Goal: Information Seeking & Learning: Learn about a topic

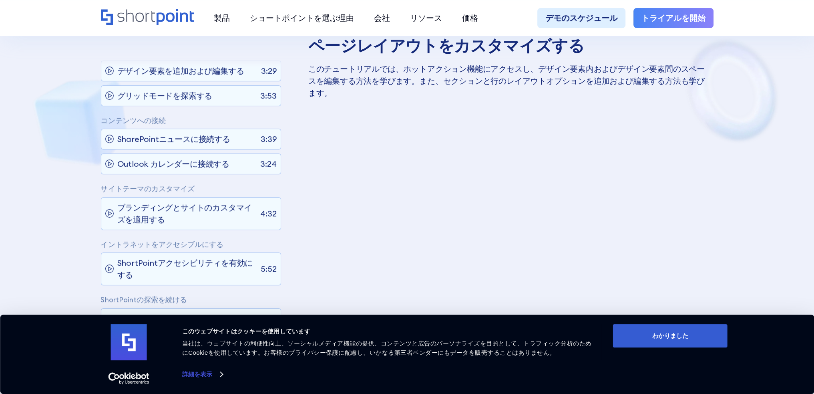
scroll to position [521, 0]
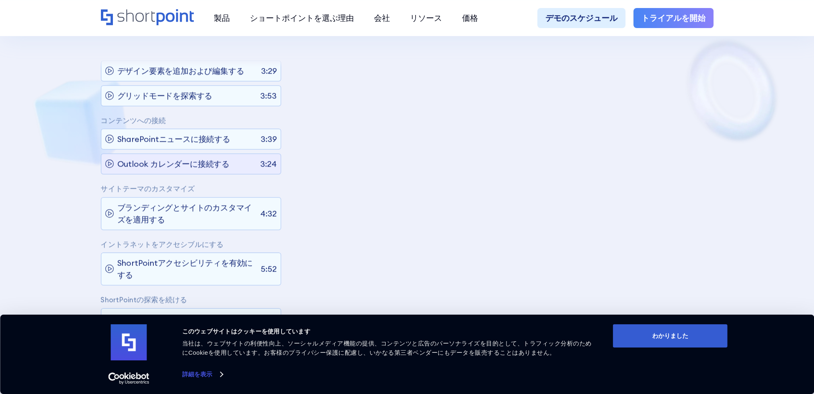
click at [176, 169] on font "Outlook カレンダーに接続する" at bounding box center [173, 164] width 112 height 10
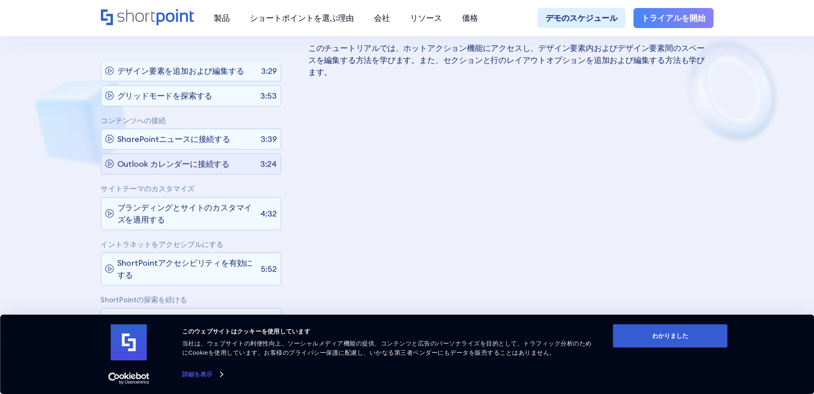
scroll to position [151, 0]
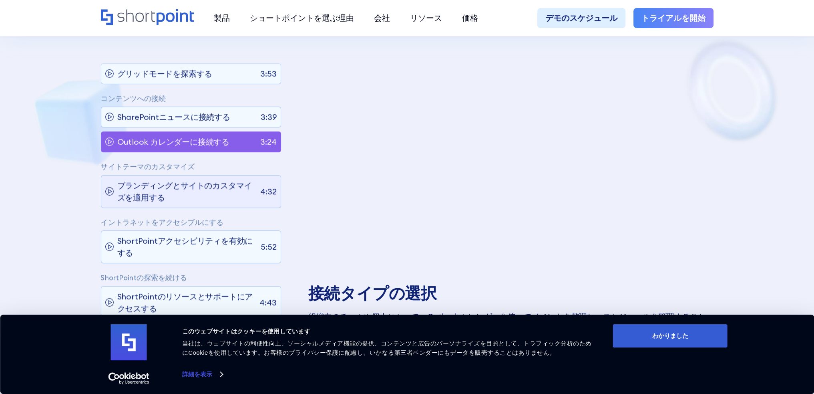
click at [235, 190] on p "ブランディングとサイトのカスタマイズを適用する" at bounding box center [186, 191] width 139 height 24
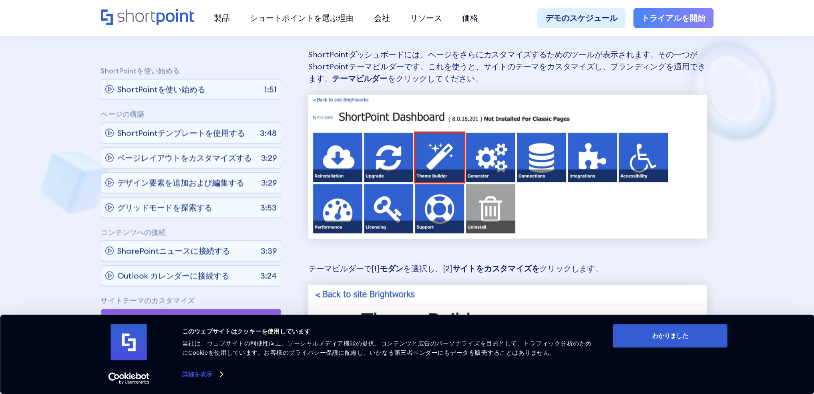
scroll to position [1380, 0]
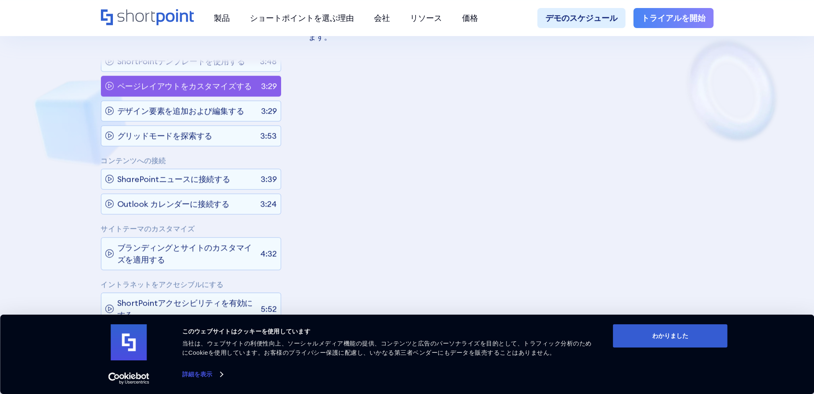
scroll to position [521, 0]
click at [141, 140] on font "グリッドモードを探索する" at bounding box center [164, 135] width 95 height 10
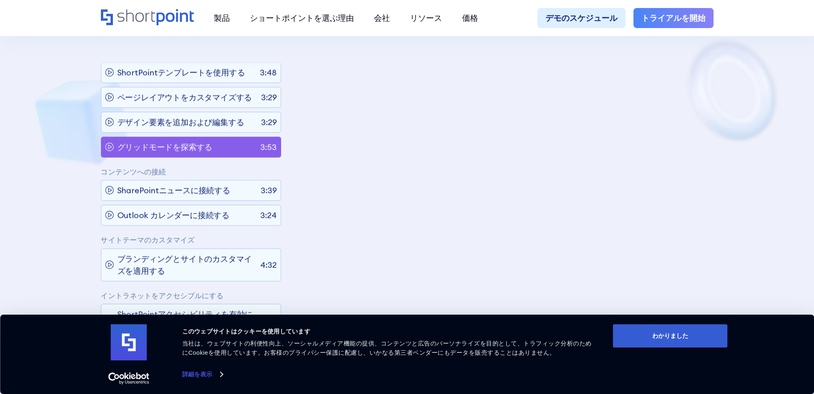
scroll to position [80, 0]
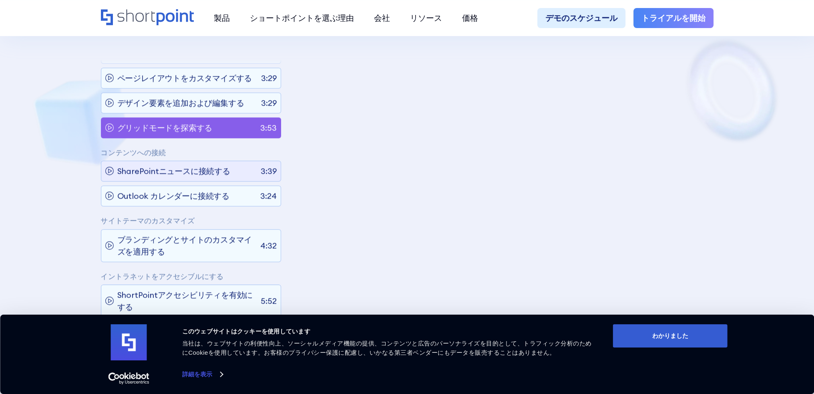
click at [207, 176] on font "SharePointニュースに接続する" at bounding box center [173, 171] width 113 height 10
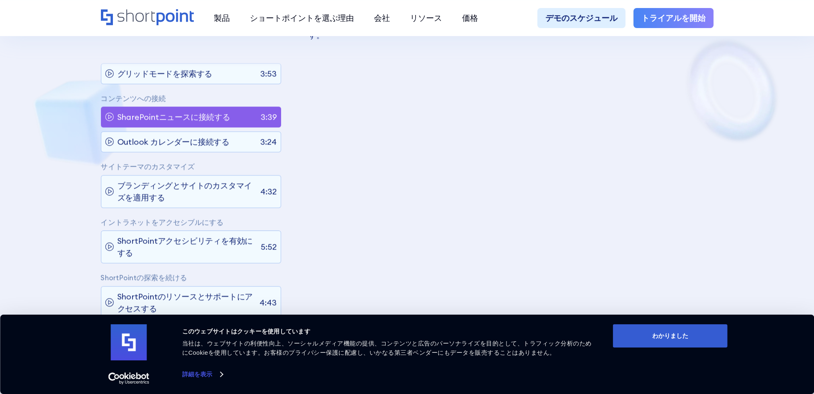
scroll to position [459, 0]
